Goal: Task Accomplishment & Management: Manage account settings

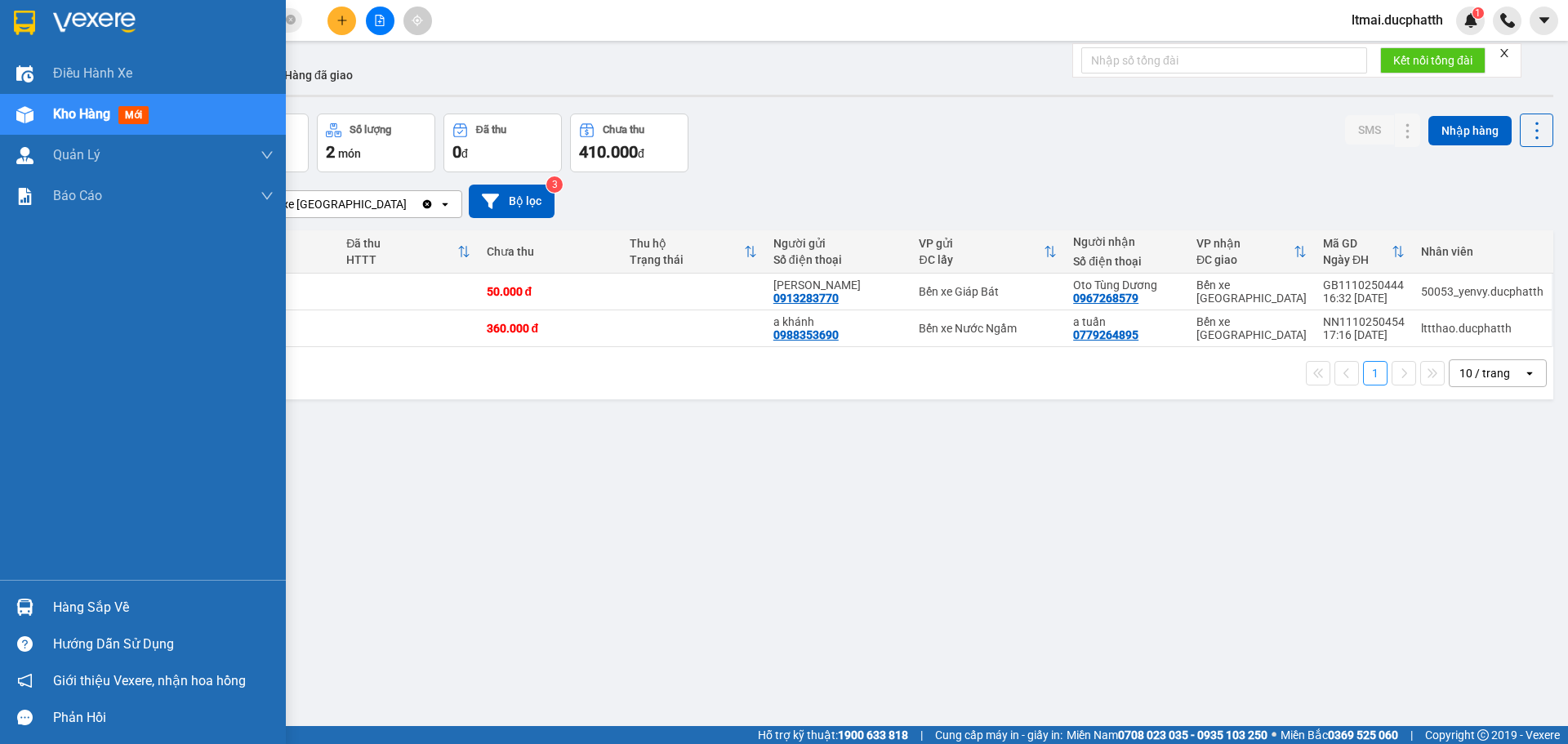
click at [121, 624] on div "Hàng sắp về" at bounding box center [142, 607] width 286 height 36
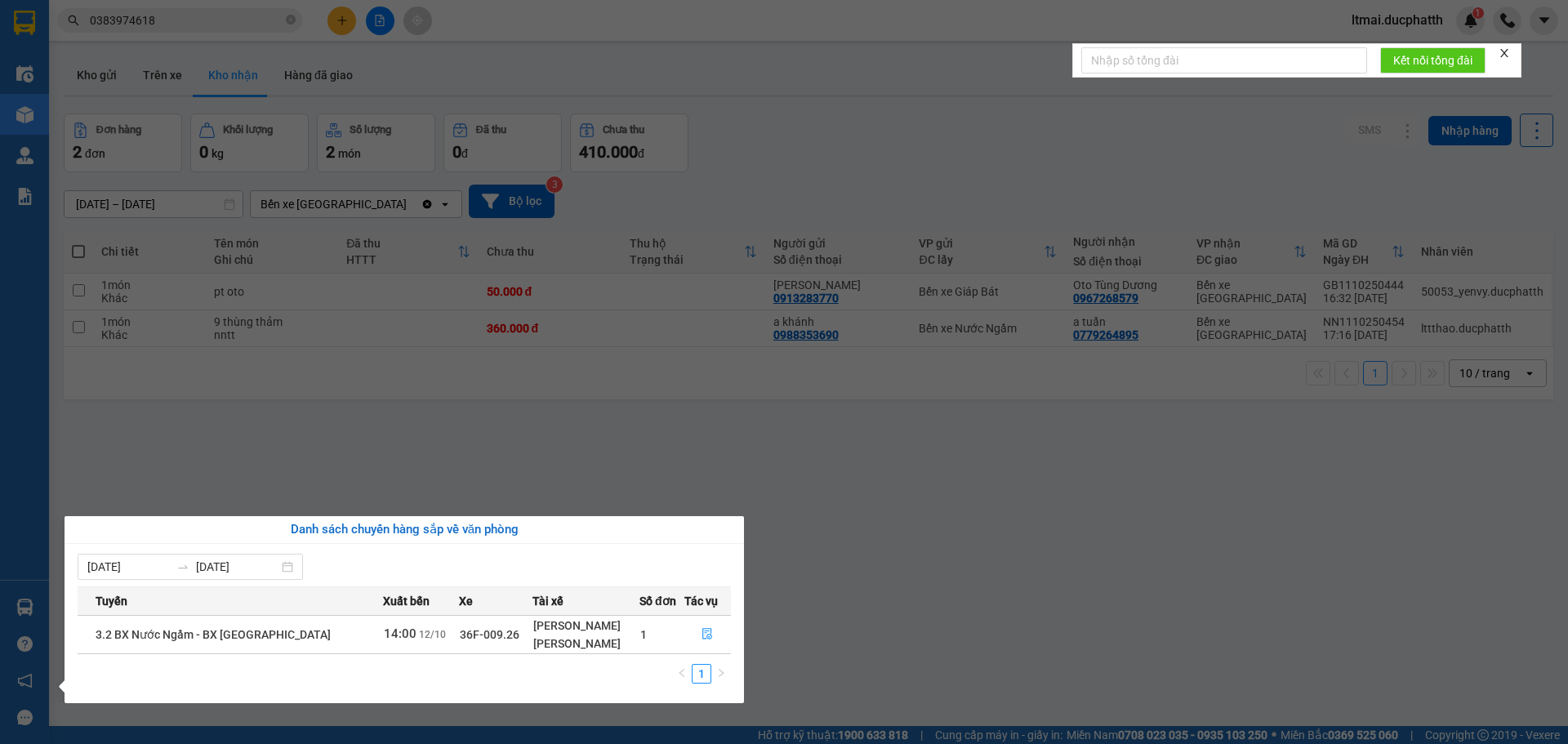
click at [517, 491] on section "Kết quả tìm kiếm ( 0 ) Bộ lọc No Data 0383974618 ltmai.ducphatth 1 Điều hành xe…" at bounding box center [784, 372] width 1568 height 744
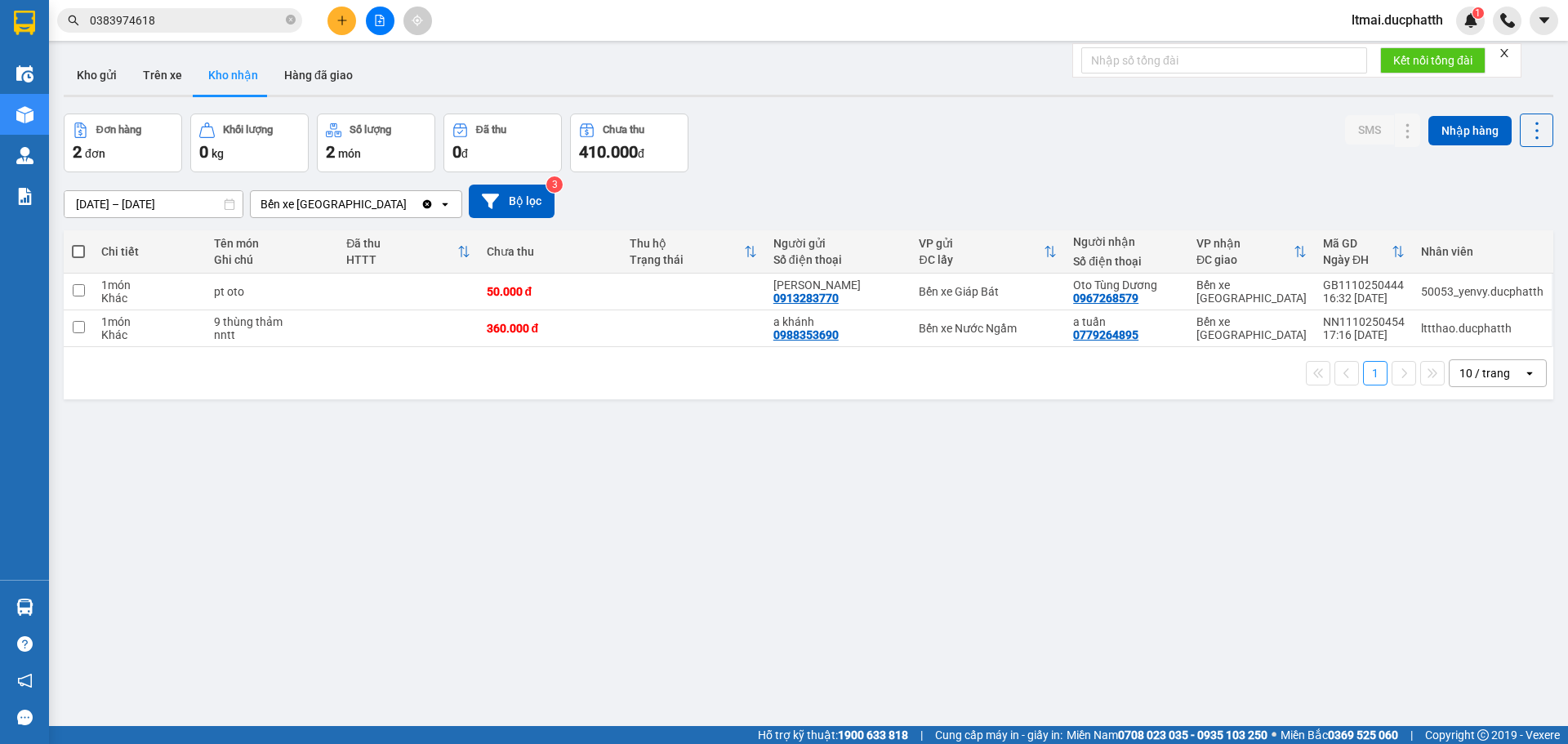
click at [920, 487] on div "ver 1.8.146 Kho gửi Trên xe Kho nhận Hàng đã giao Đơn hàng 2 đơn Khối lượng 0 k…" at bounding box center [809, 420] width 1503 height 744
click at [1365, 287] on button at bounding box center [1376, 292] width 23 height 29
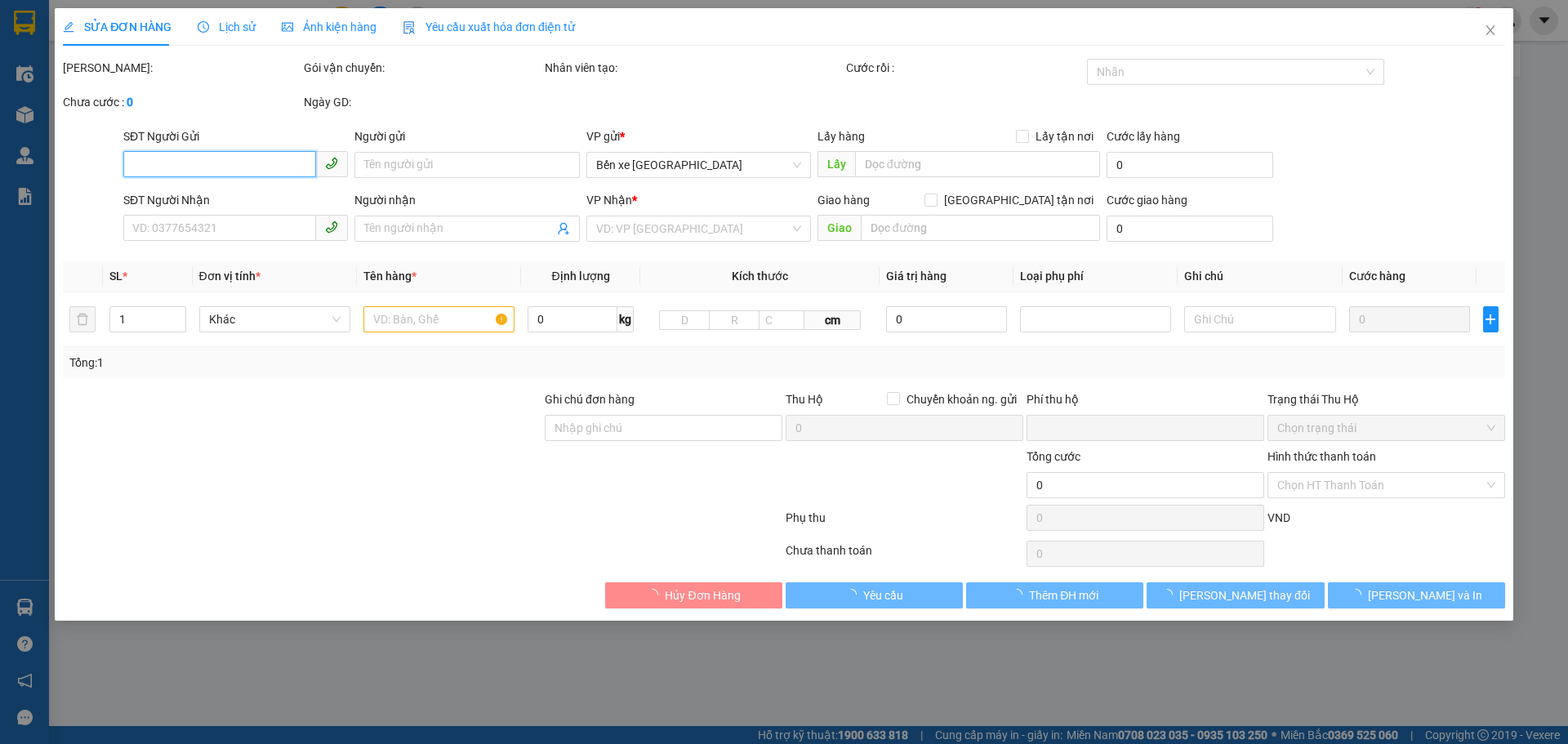
type input "0913283770"
type input "[PERSON_NAME]"
type input "0967268579"
type input "Oto Tùng Dương"
type input "0"
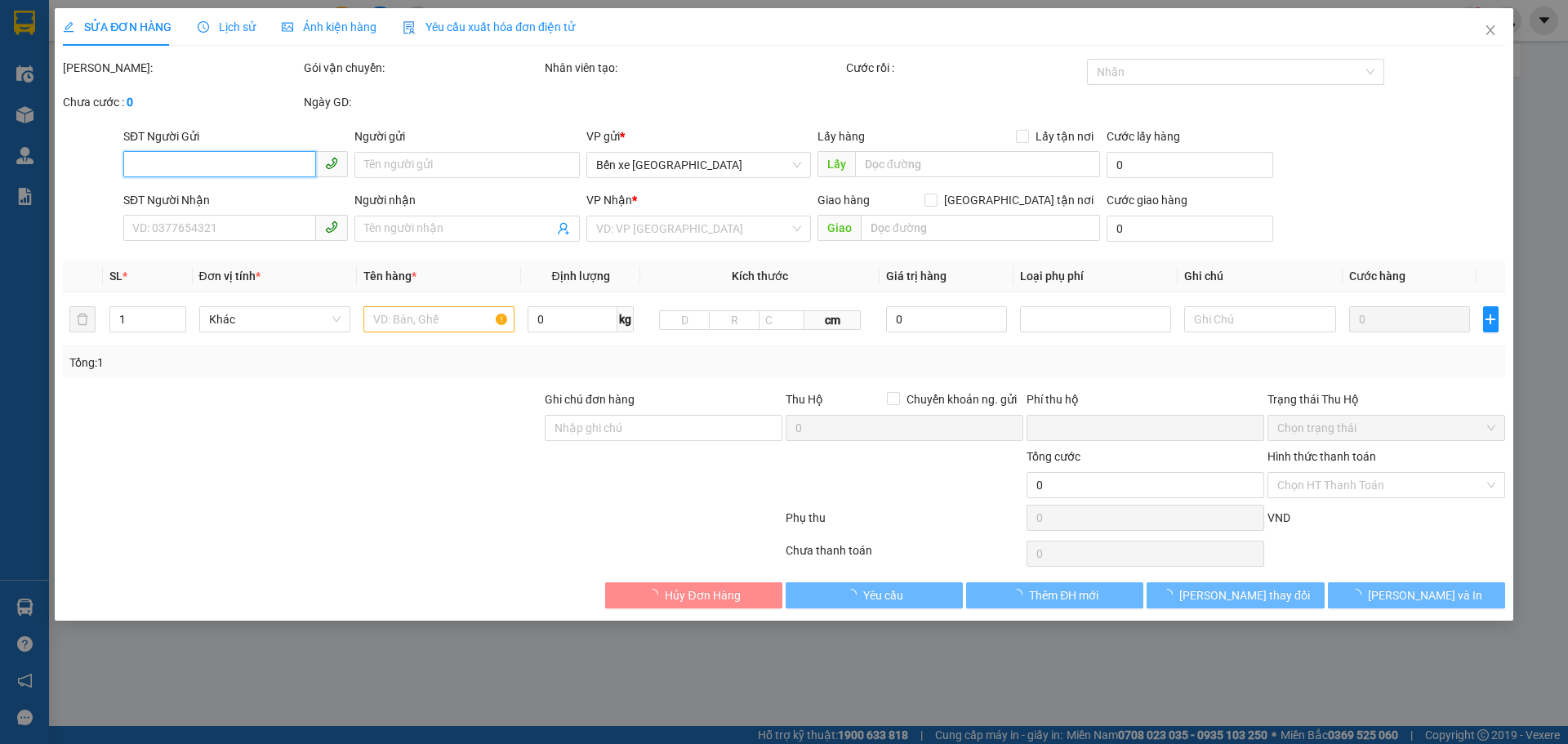
type input "50.000"
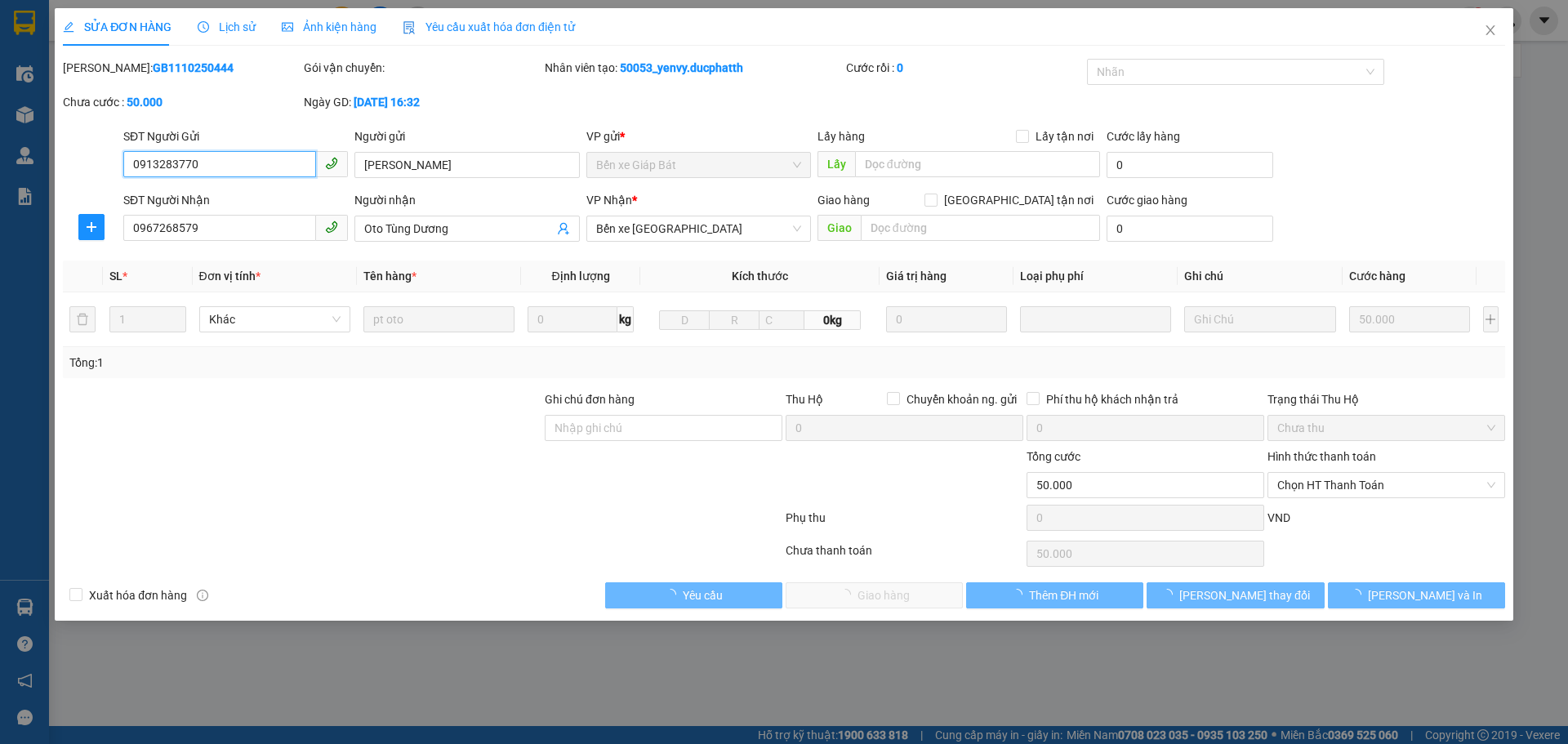
click at [1308, 487] on span "Chọn HT Thanh Toán" at bounding box center [1387, 485] width 218 height 25
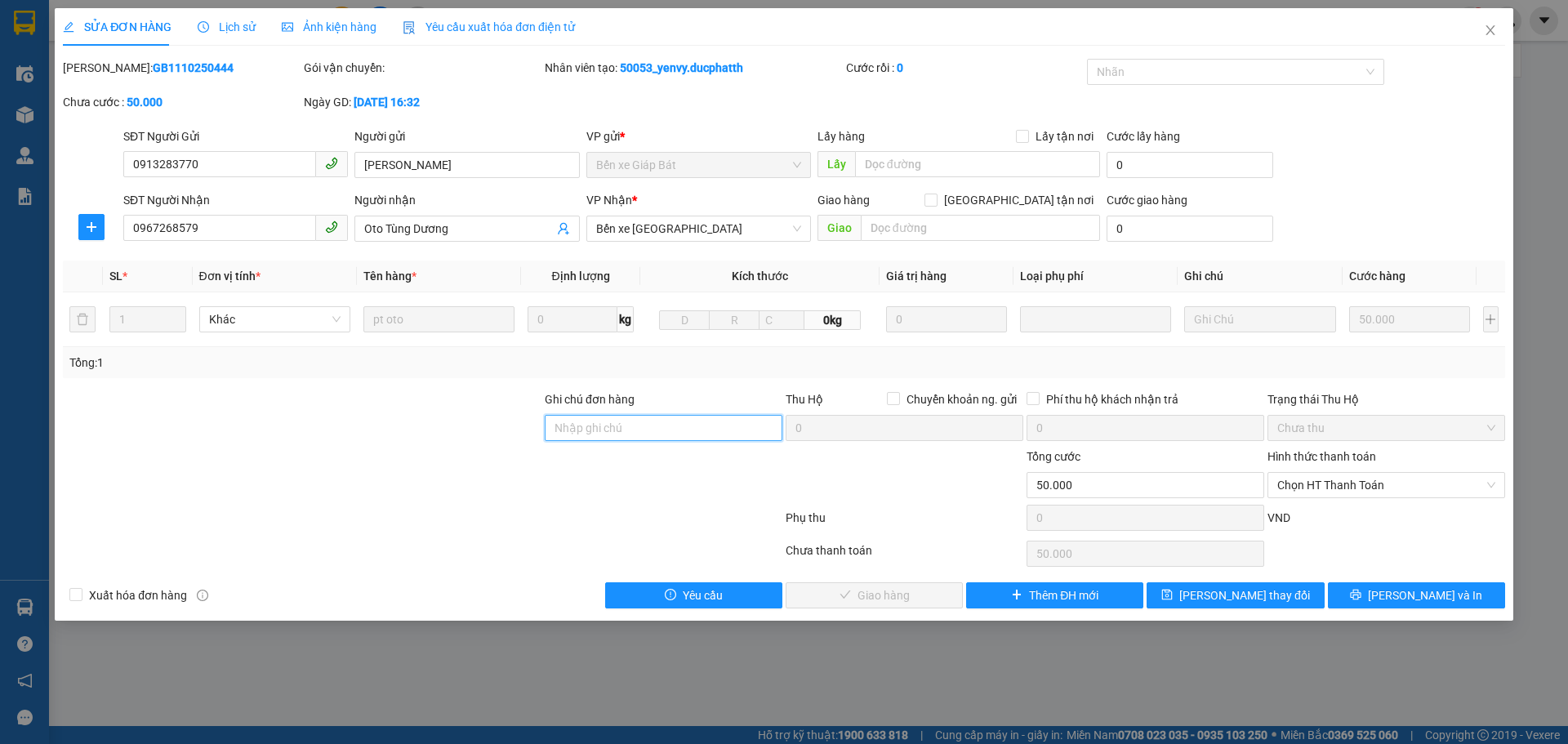
click at [661, 434] on input "Ghi chú đơn hàng" at bounding box center [664, 428] width 238 height 26
click at [1414, 478] on span "Chọn HT Thanh Toán" at bounding box center [1387, 485] width 218 height 25
type input "ck 14h38[DATE] [PERSON_NAME] vtb"
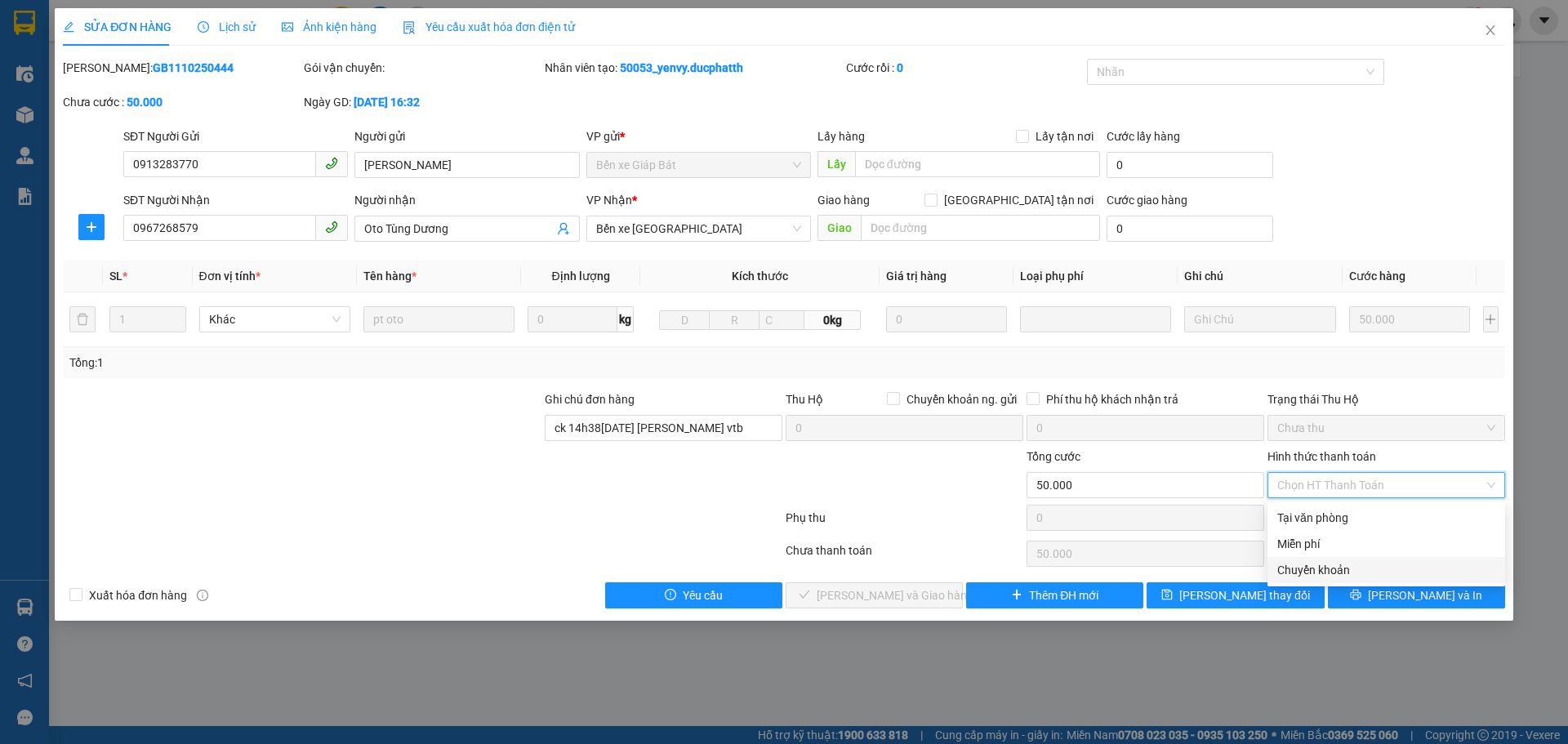
click at [1312, 569] on div "Chuyển khoản" at bounding box center [1387, 570] width 218 height 18
type input "0"
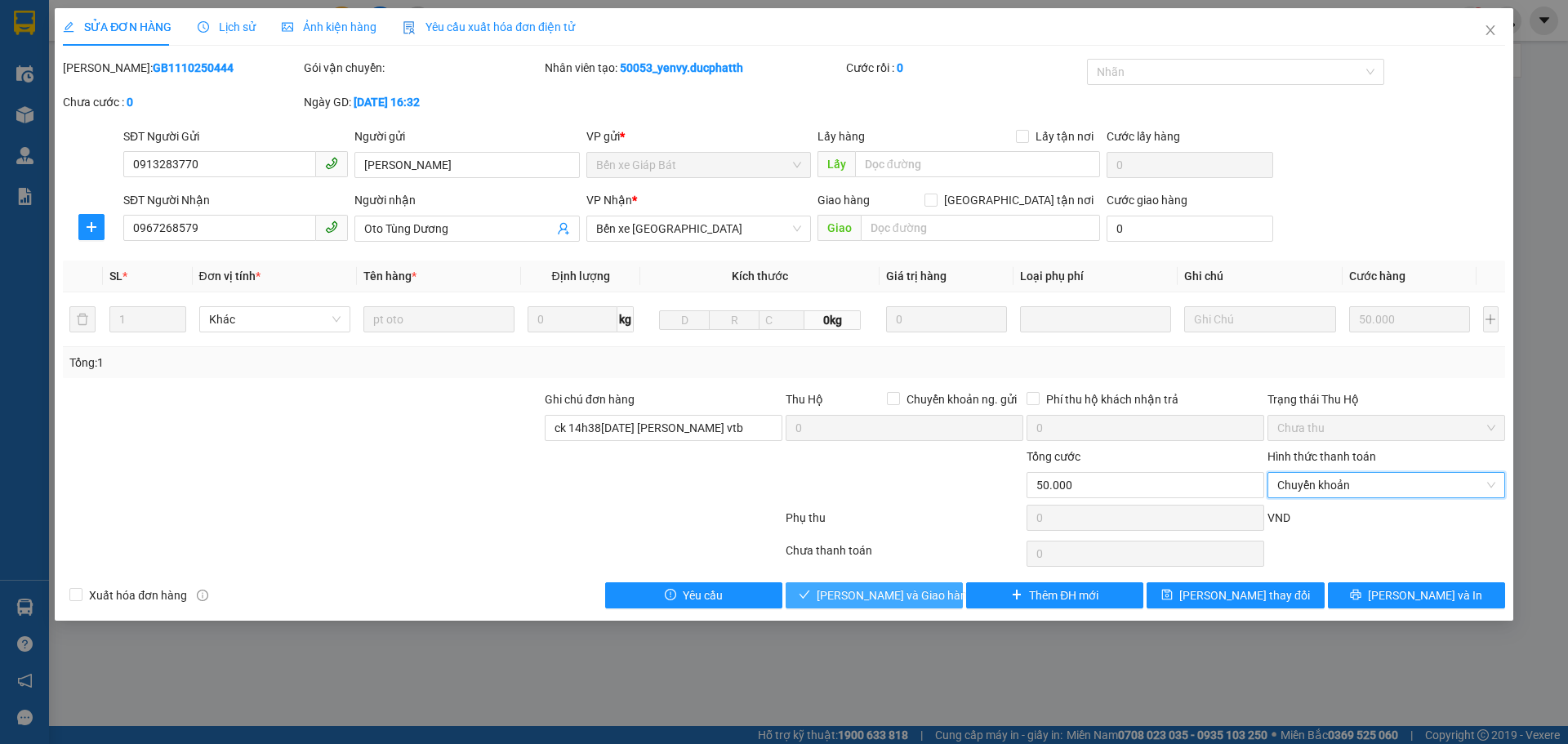
click at [916, 602] on span "[PERSON_NAME] và Giao hàng" at bounding box center [895, 595] width 157 height 18
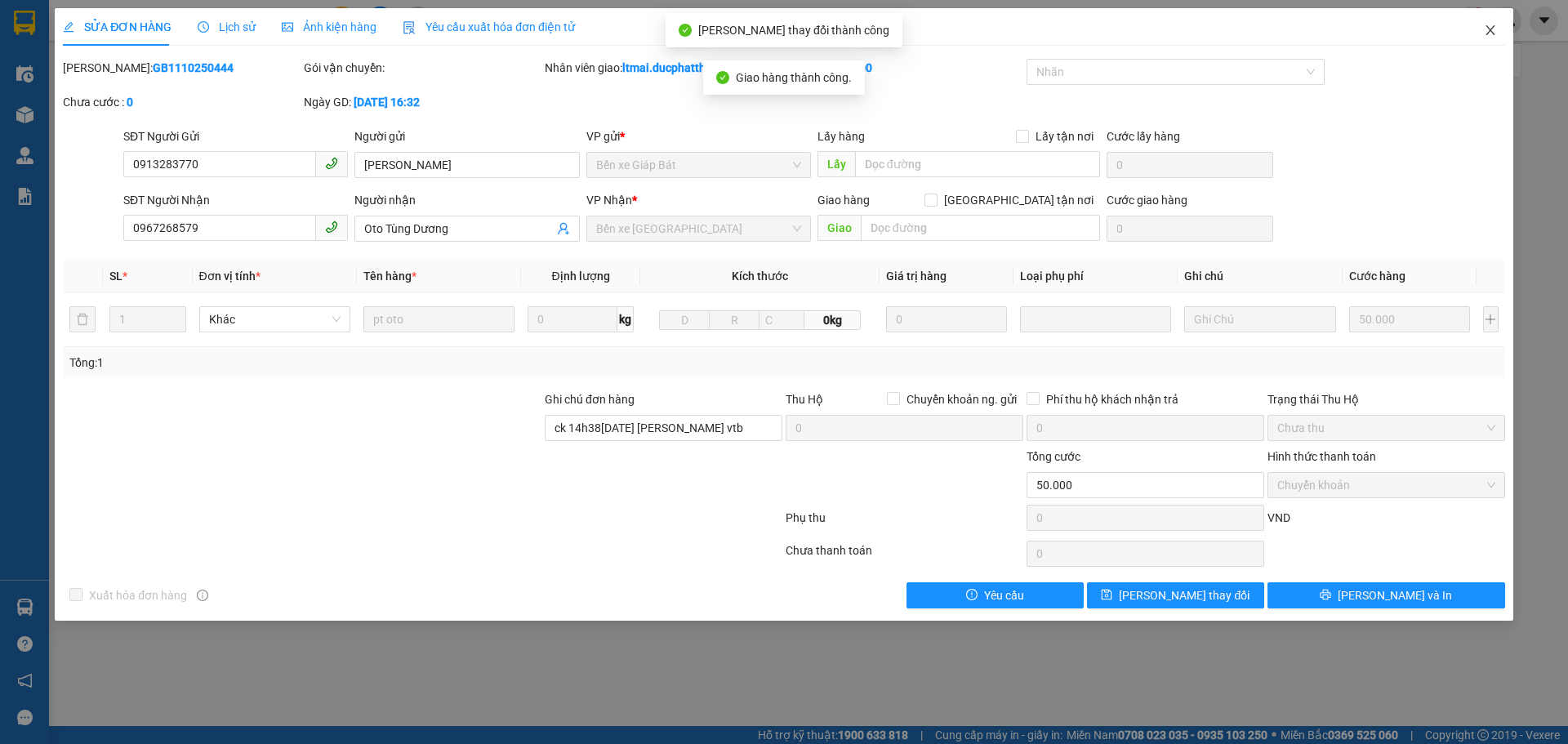
click at [1492, 27] on icon "close" at bounding box center [1491, 31] width 13 height 13
